Goal: Information Seeking & Learning: Learn about a topic

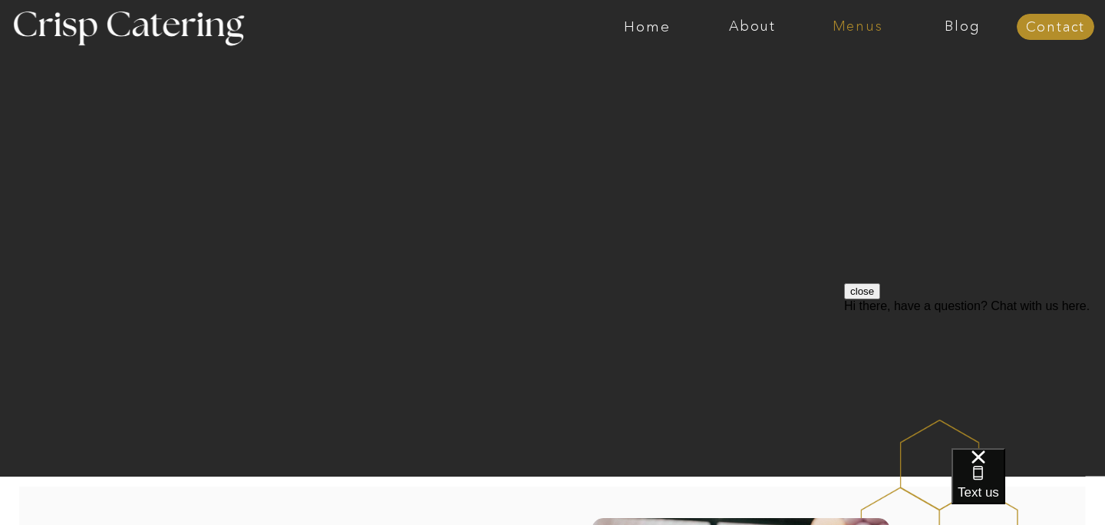
click at [859, 32] on nav "Menus" at bounding box center [857, 26] width 105 height 15
click at [836, 72] on nav "Summer (Mar-Aug)" at bounding box center [861, 69] width 137 height 15
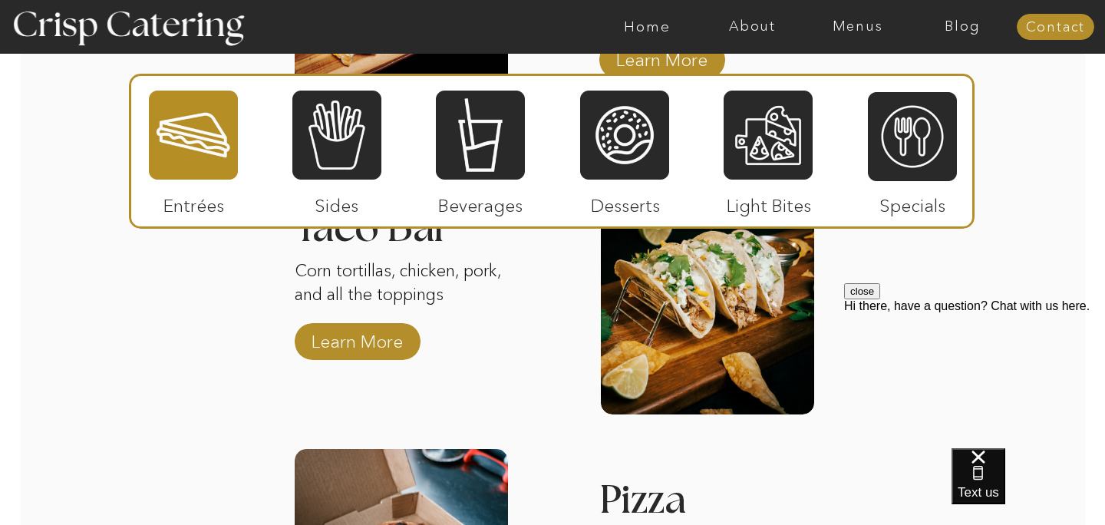
scroll to position [2112, 0]
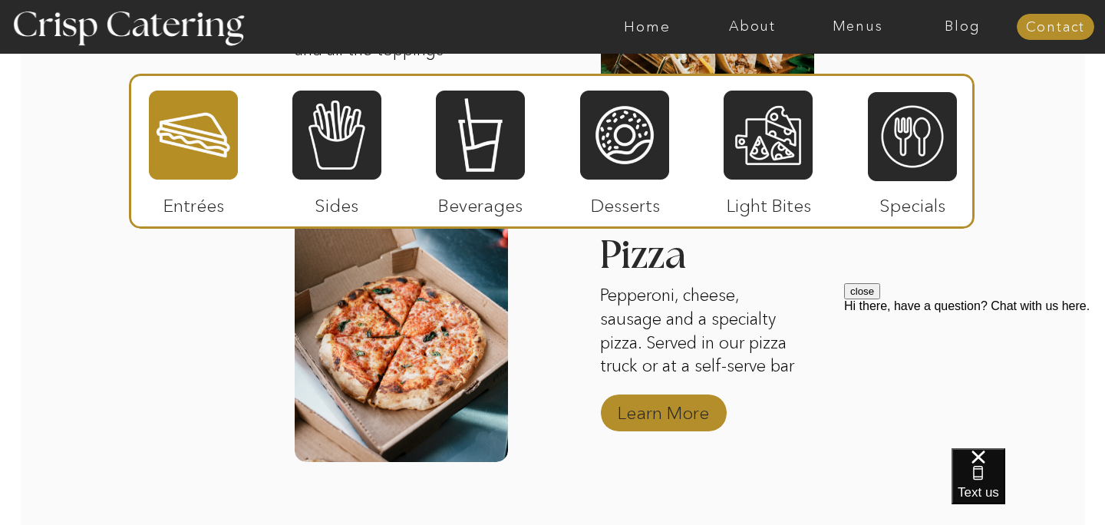
click at [694, 412] on p "Learn More" at bounding box center [663, 409] width 102 height 44
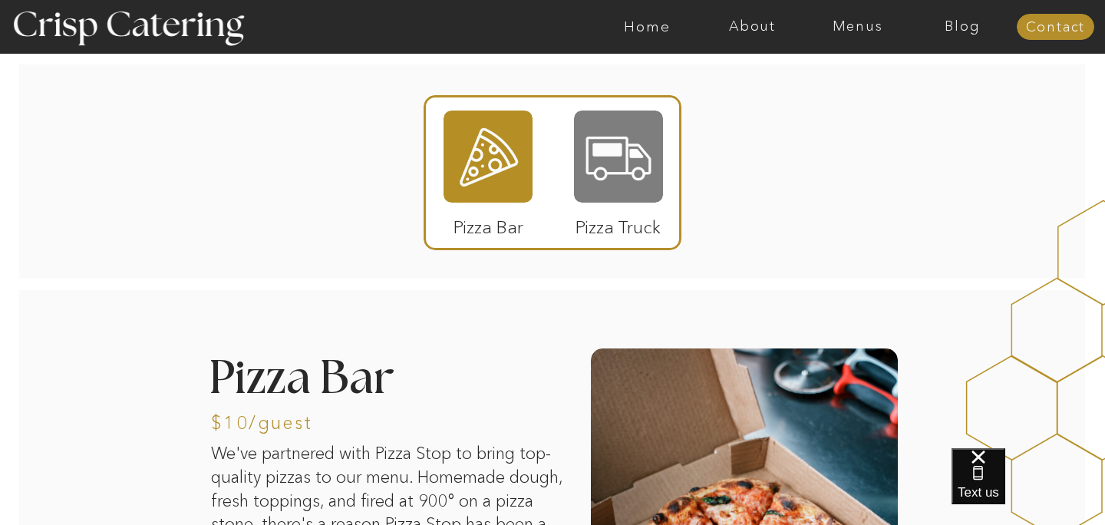
click at [628, 155] on div at bounding box center [618, 156] width 89 height 92
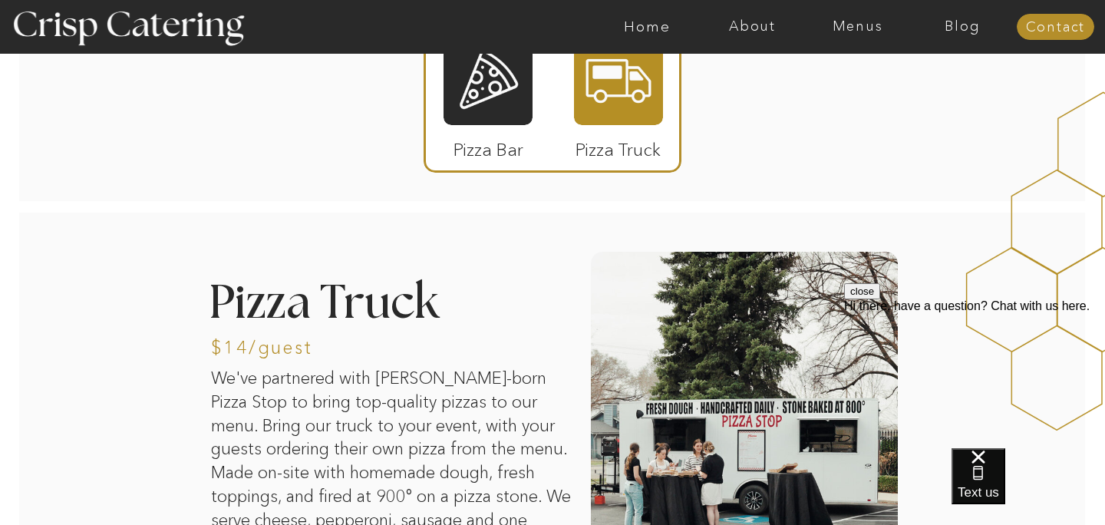
scroll to position [107, 0]
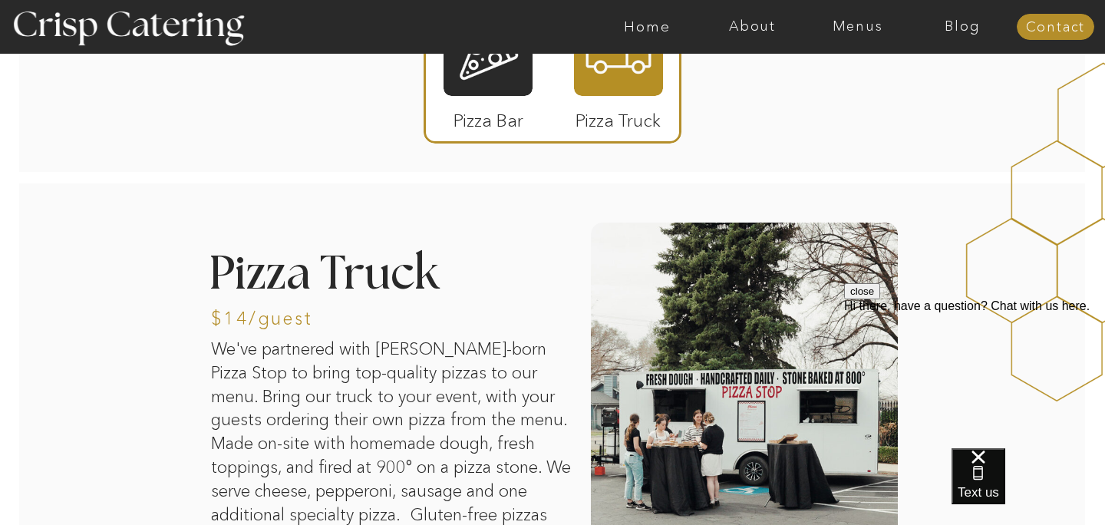
click at [484, 96] on p "Pizza Bar" at bounding box center [488, 116] width 102 height 44
click at [487, 77] on div at bounding box center [487, 50] width 89 height 92
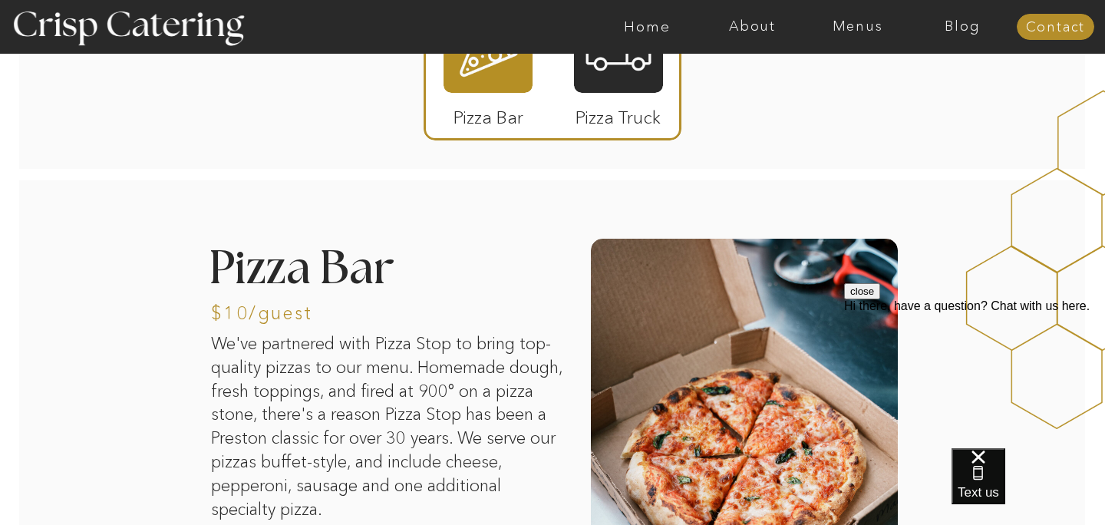
scroll to position [0, 0]
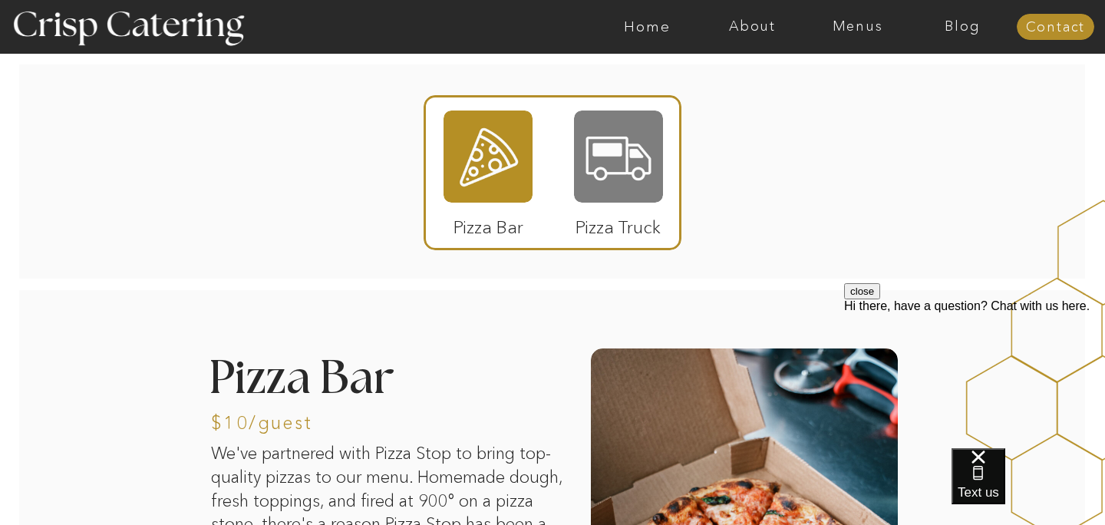
click at [624, 156] on div at bounding box center [618, 156] width 89 height 92
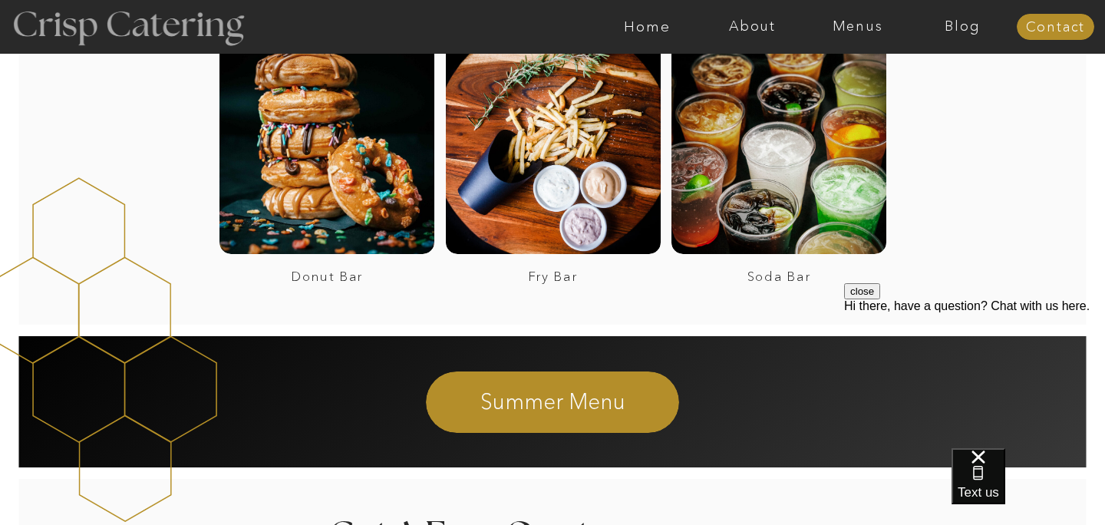
scroll to position [2879, 0]
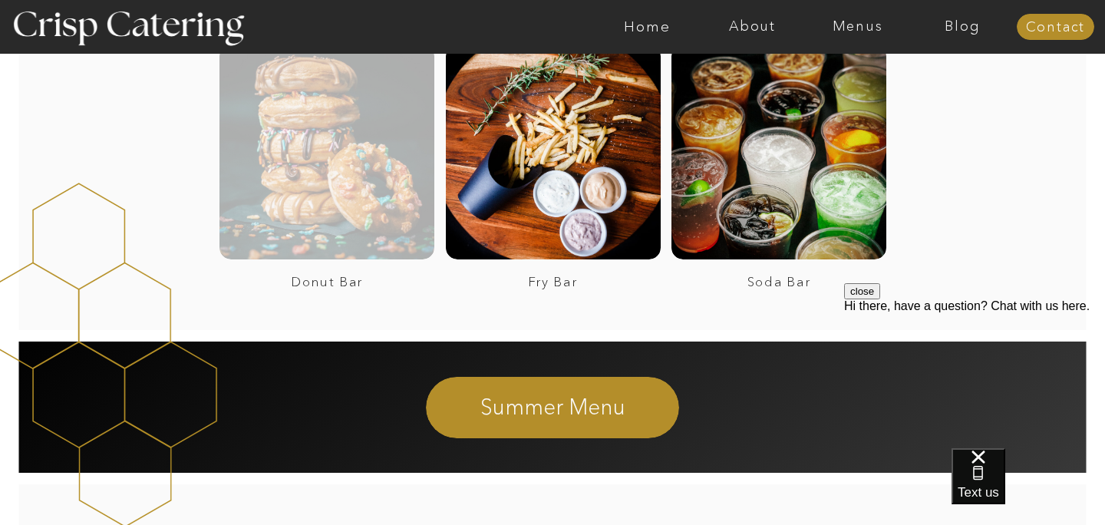
click at [337, 248] on div at bounding box center [326, 151] width 215 height 215
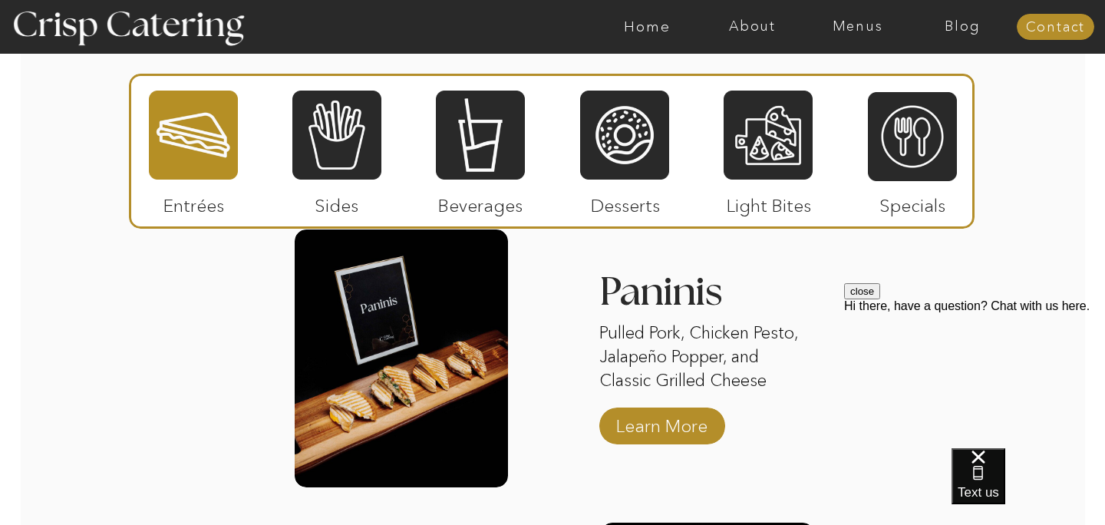
scroll to position [1504, 0]
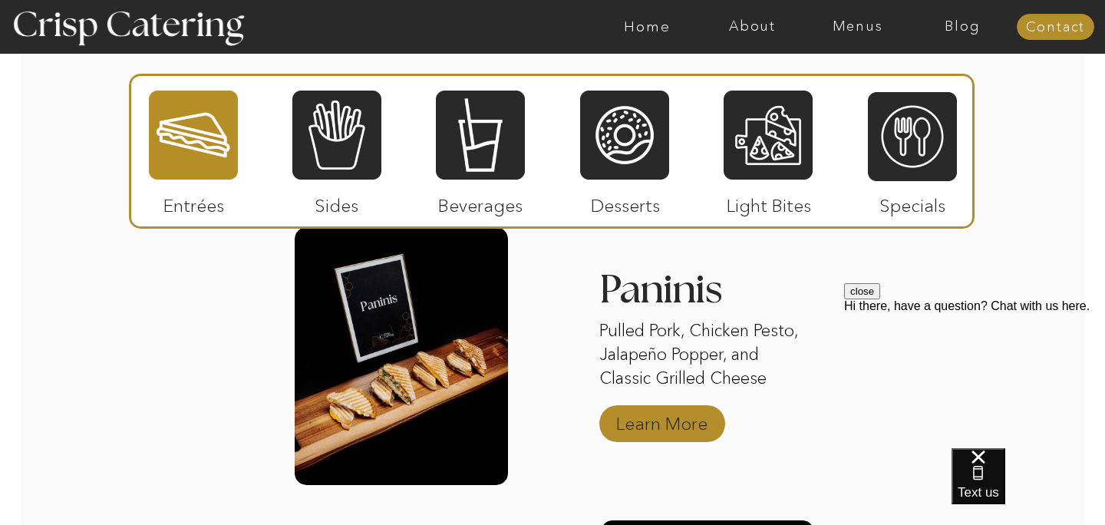
click at [663, 425] on p "Learn More" at bounding box center [662, 419] width 102 height 44
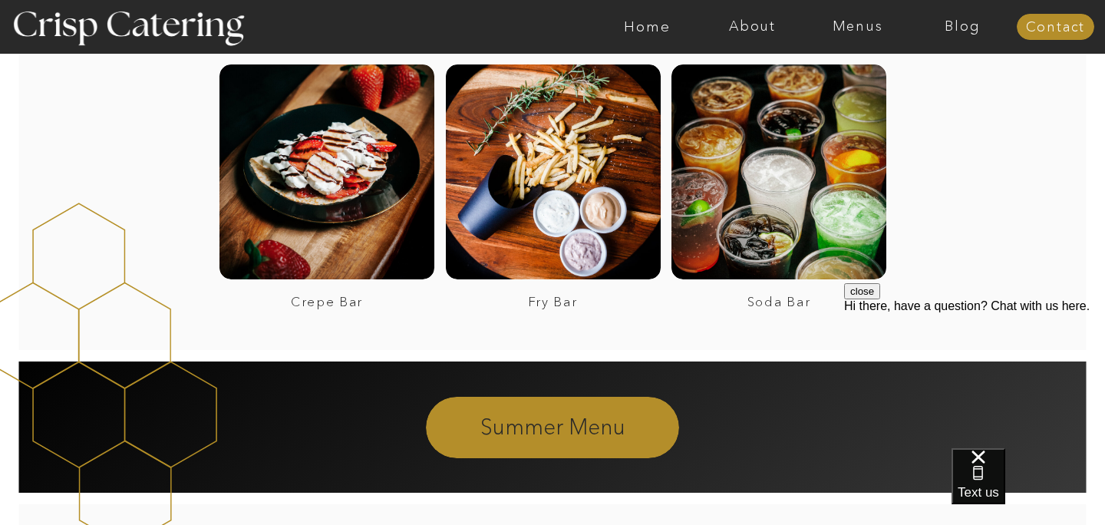
scroll to position [2052, 0]
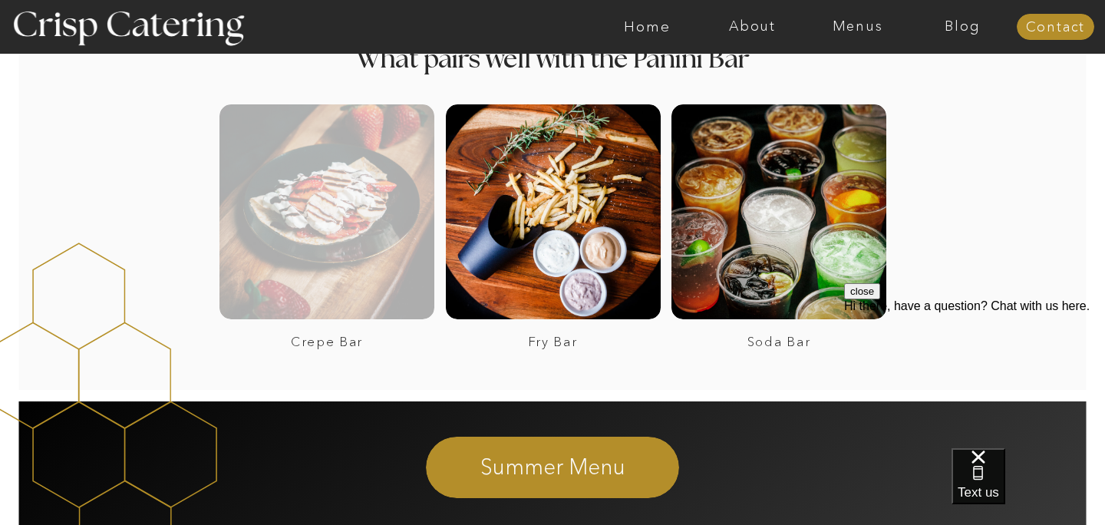
click at [340, 237] on div at bounding box center [326, 211] width 215 height 215
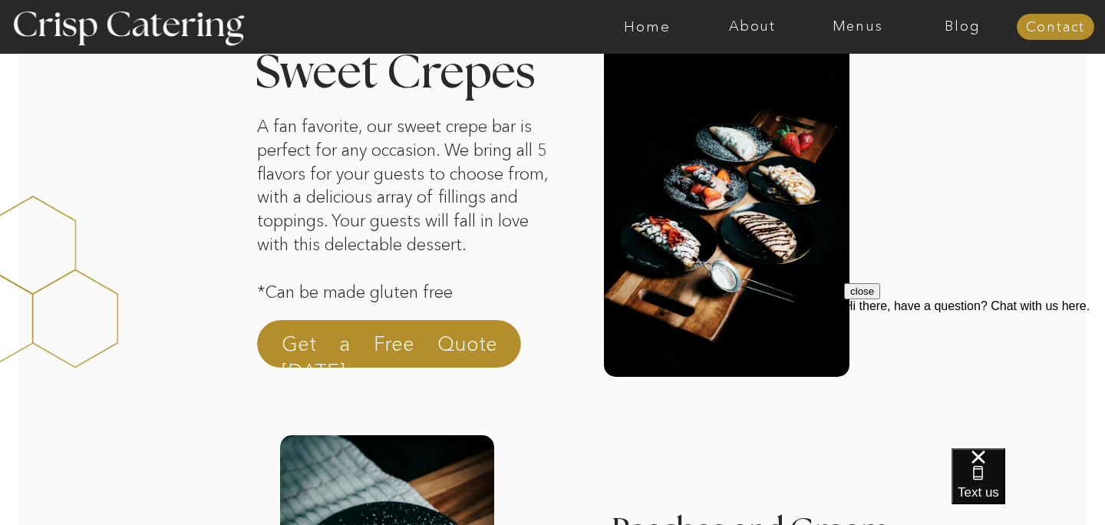
scroll to position [82, 0]
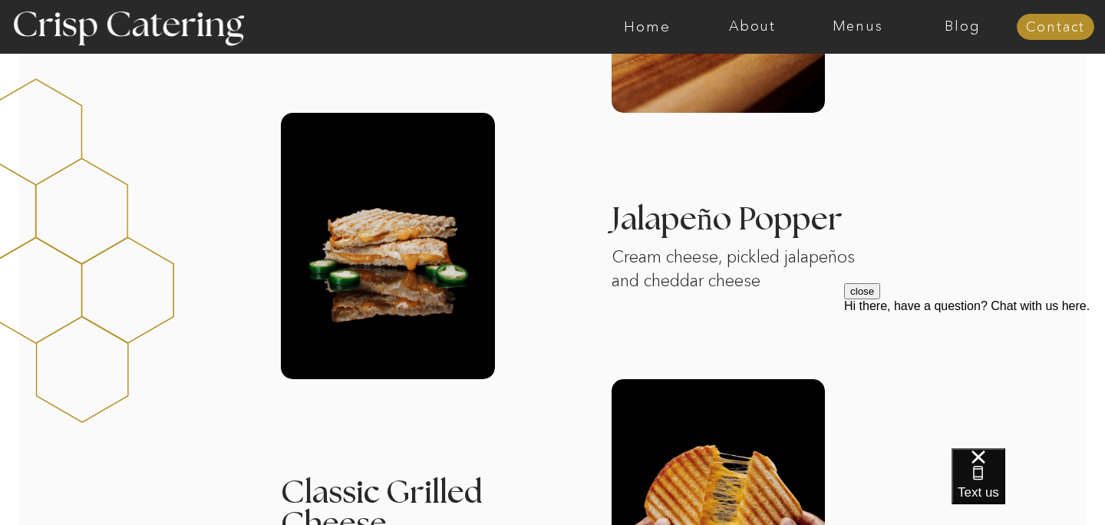
scroll to position [1020, 0]
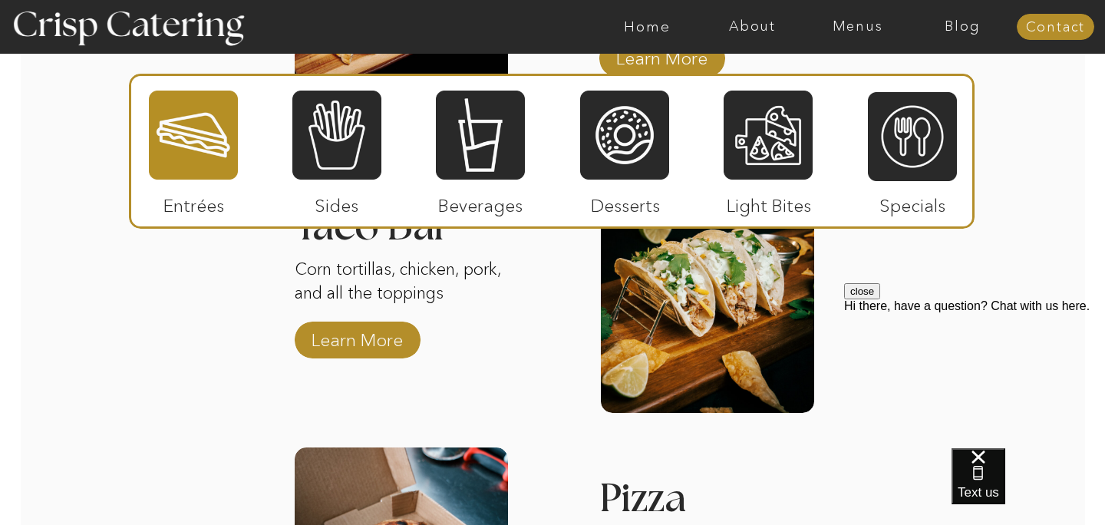
scroll to position [1867, 0]
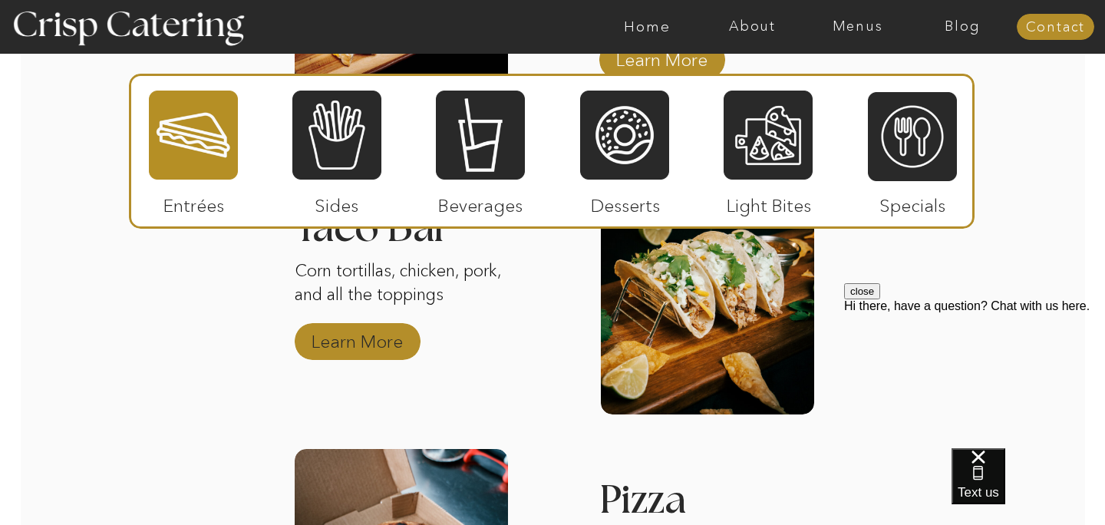
click at [328, 353] on p "Learn More" at bounding box center [357, 337] width 102 height 44
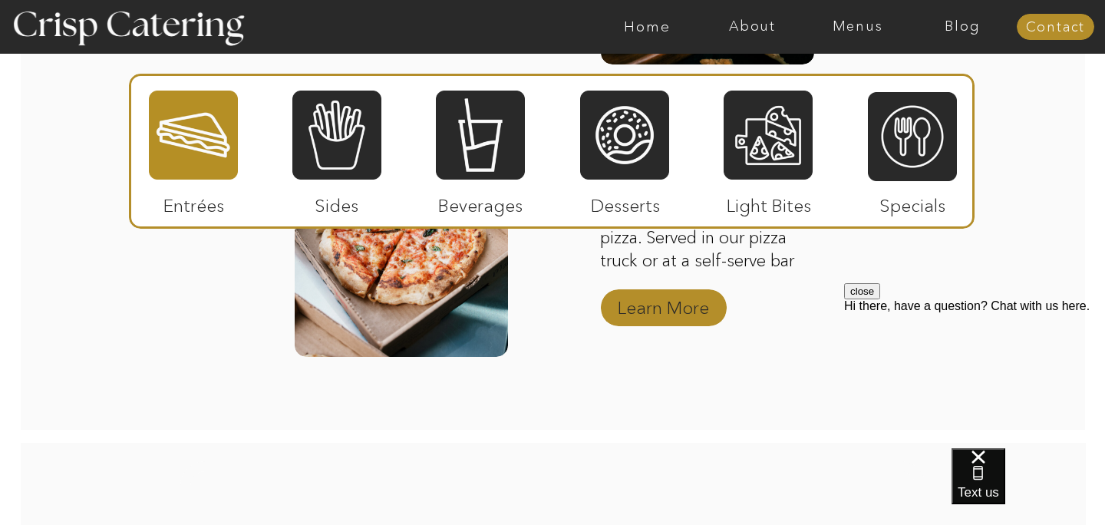
scroll to position [2224, 0]
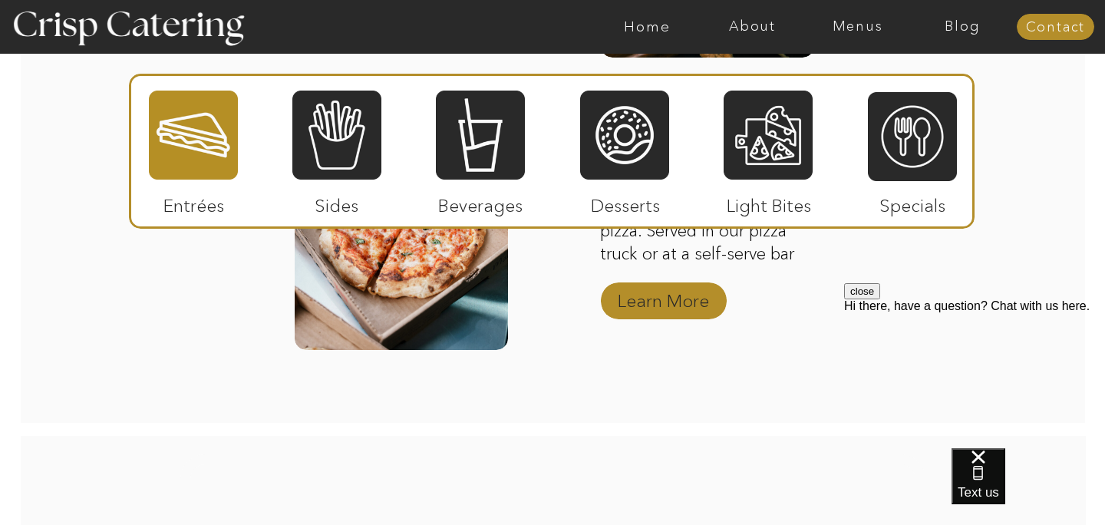
click at [696, 304] on p "Learn More" at bounding box center [663, 297] width 102 height 44
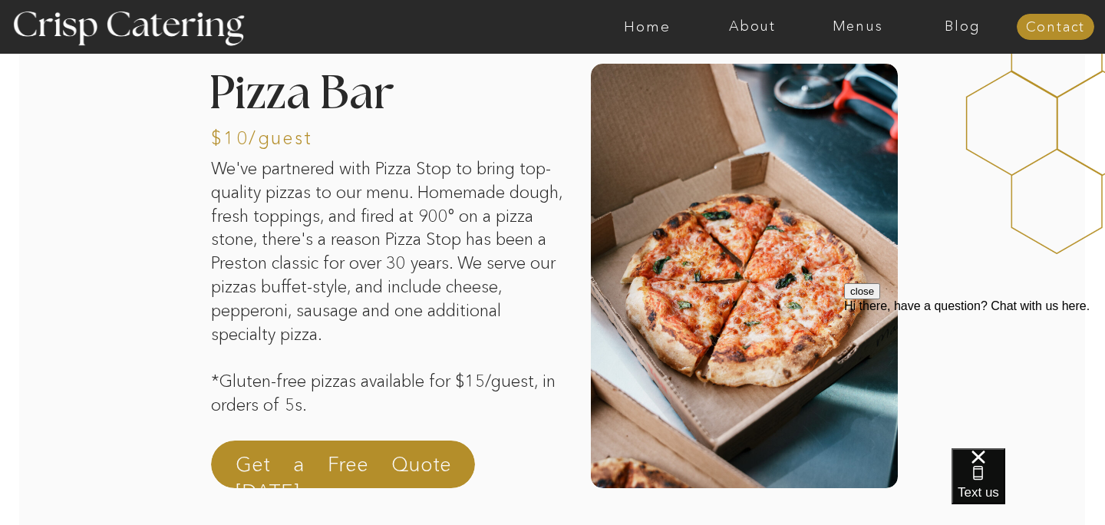
scroll to position [285, 0]
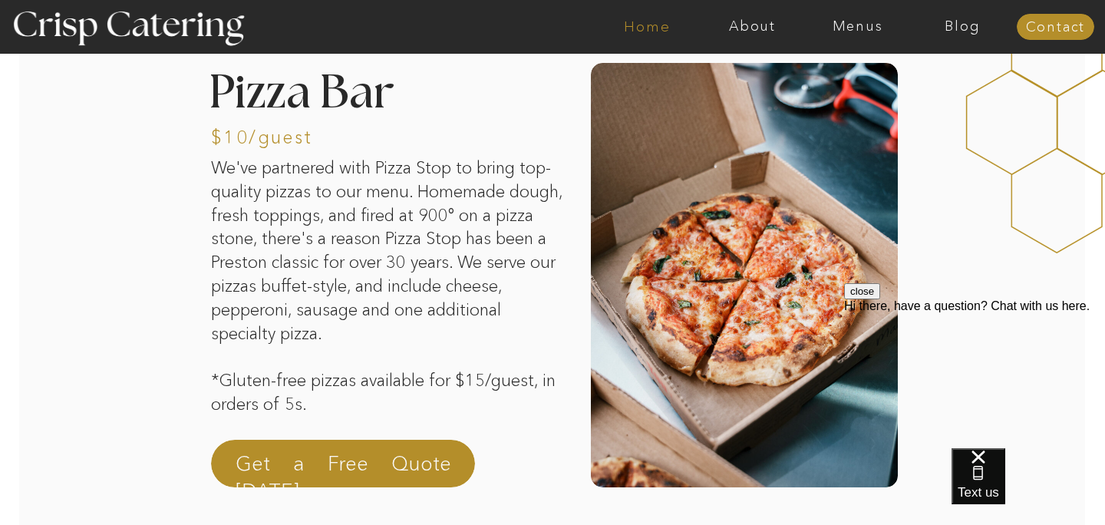
click at [661, 21] on nav "Home" at bounding box center [647, 26] width 105 height 15
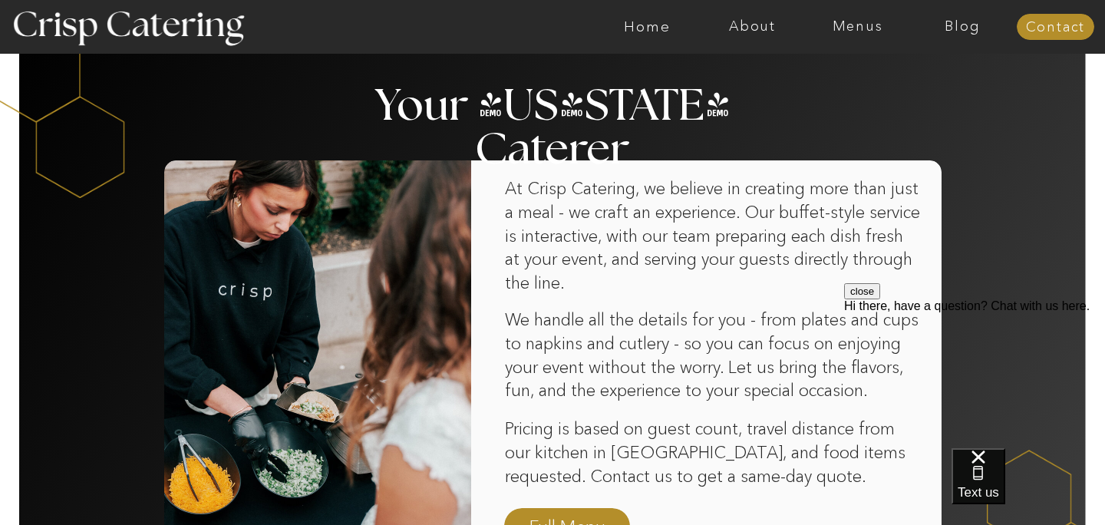
scroll to position [884, 0]
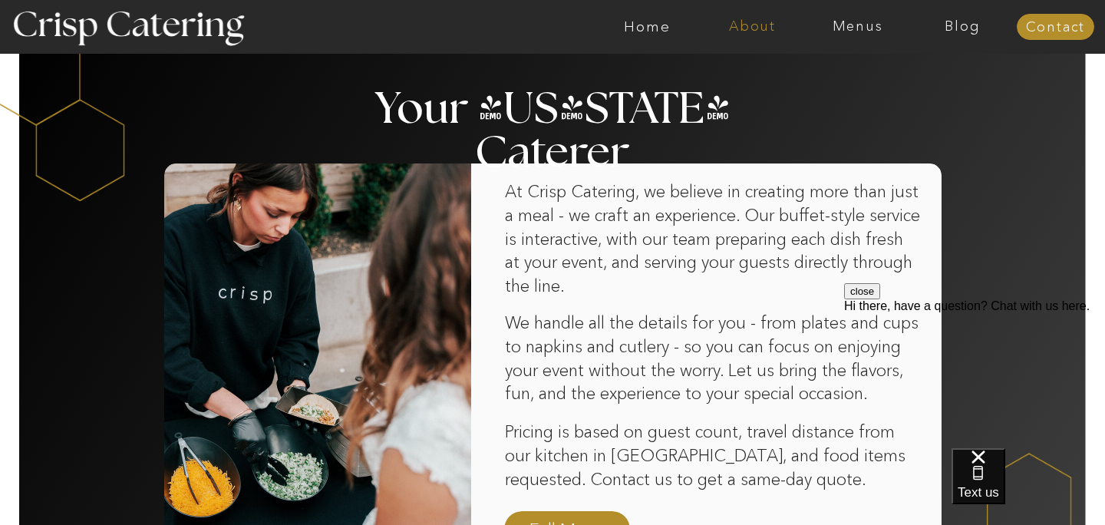
click at [757, 33] on nav "About" at bounding box center [752, 26] width 105 height 15
click at [730, 114] on nav "faq" at bounding box center [751, 110] width 77 height 15
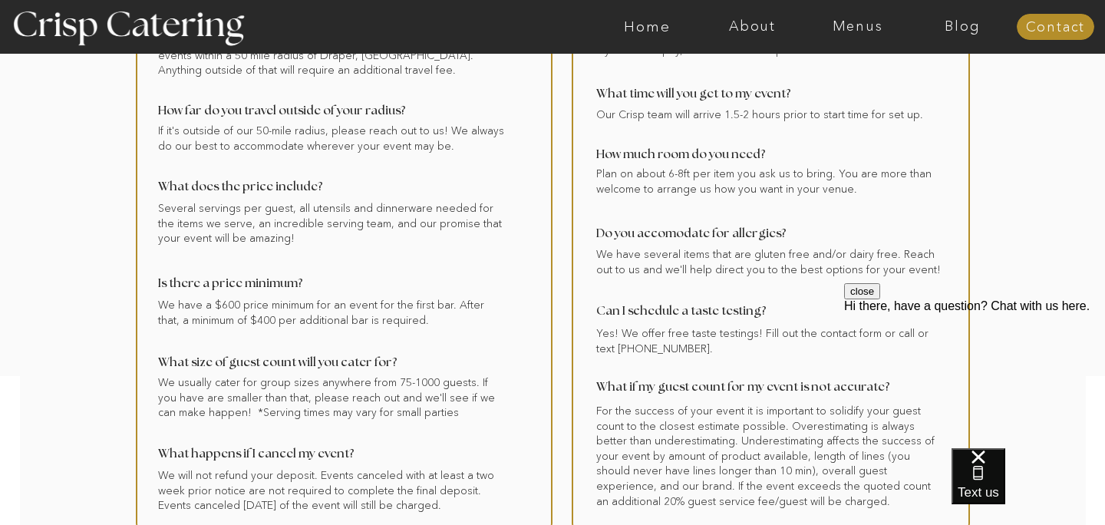
scroll to position [246, 0]
